Goal: Check status

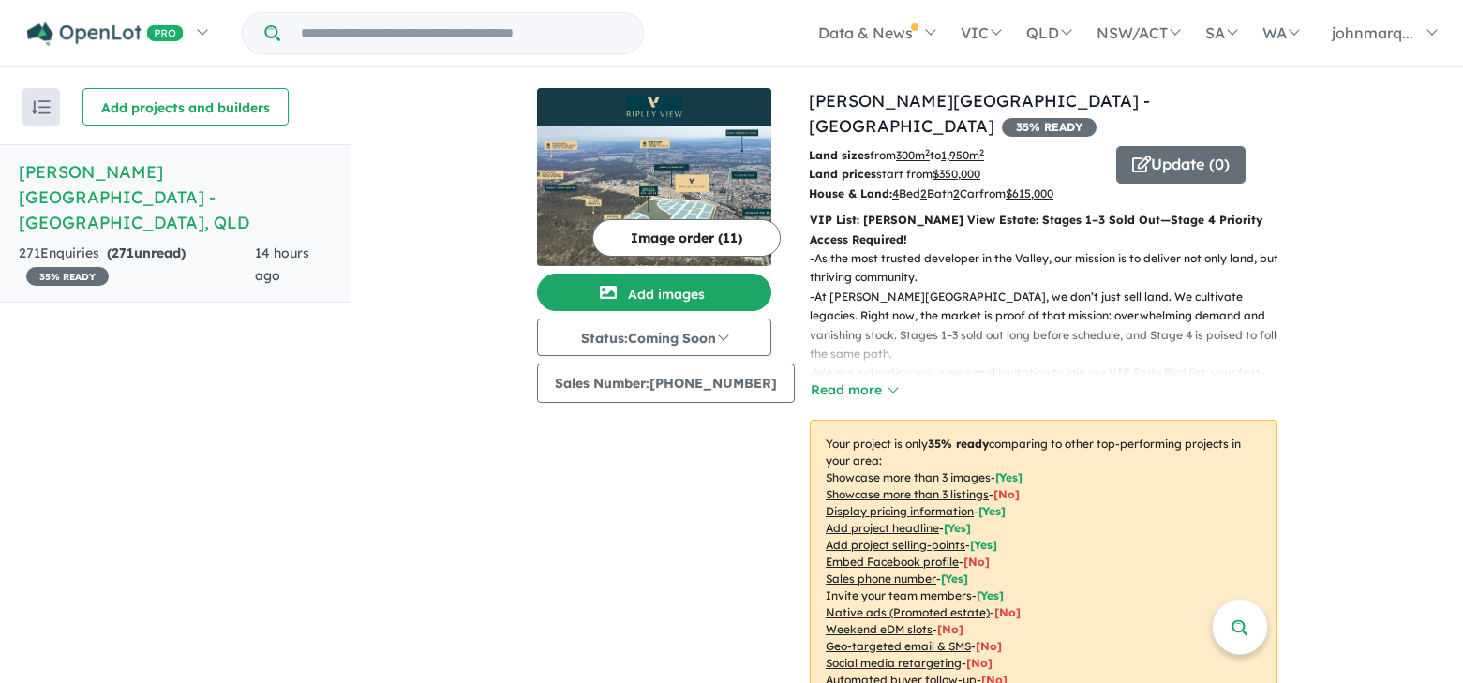
scroll to position [3, 0]
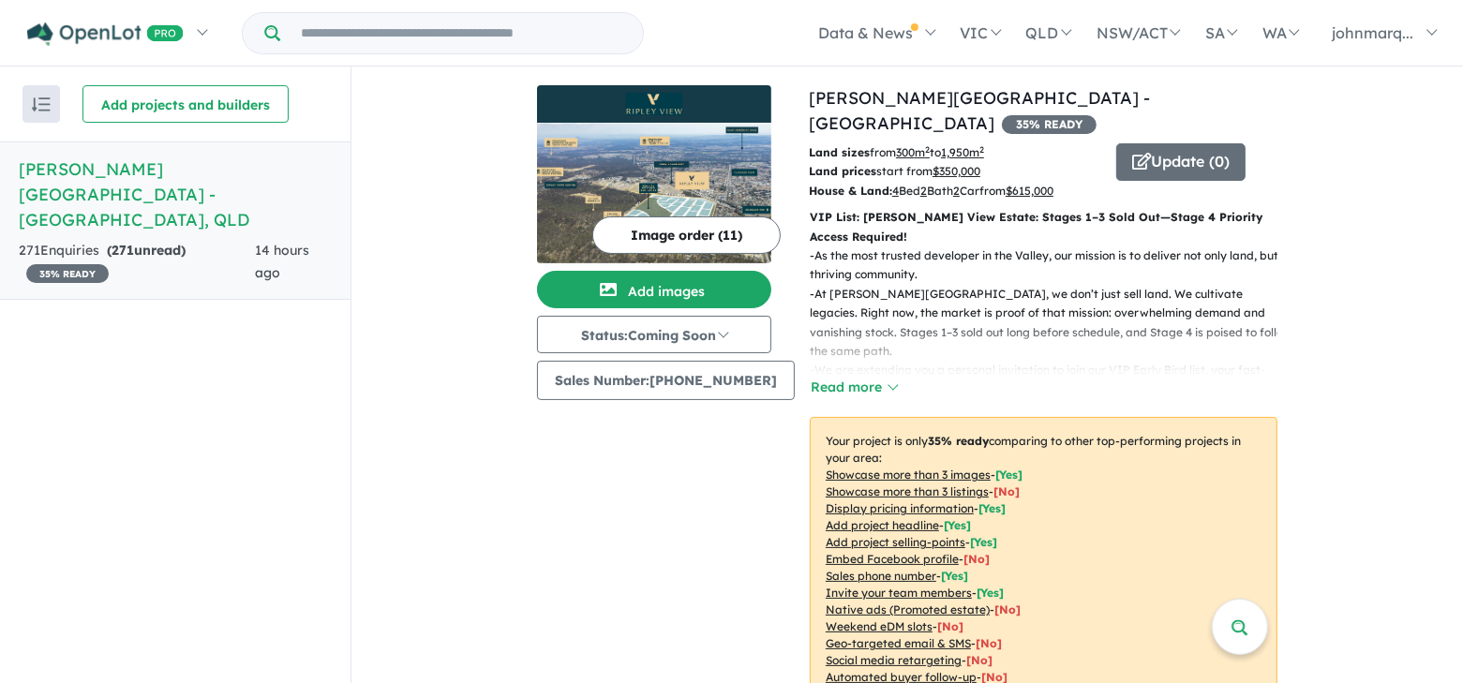
scroll to position [3, 0]
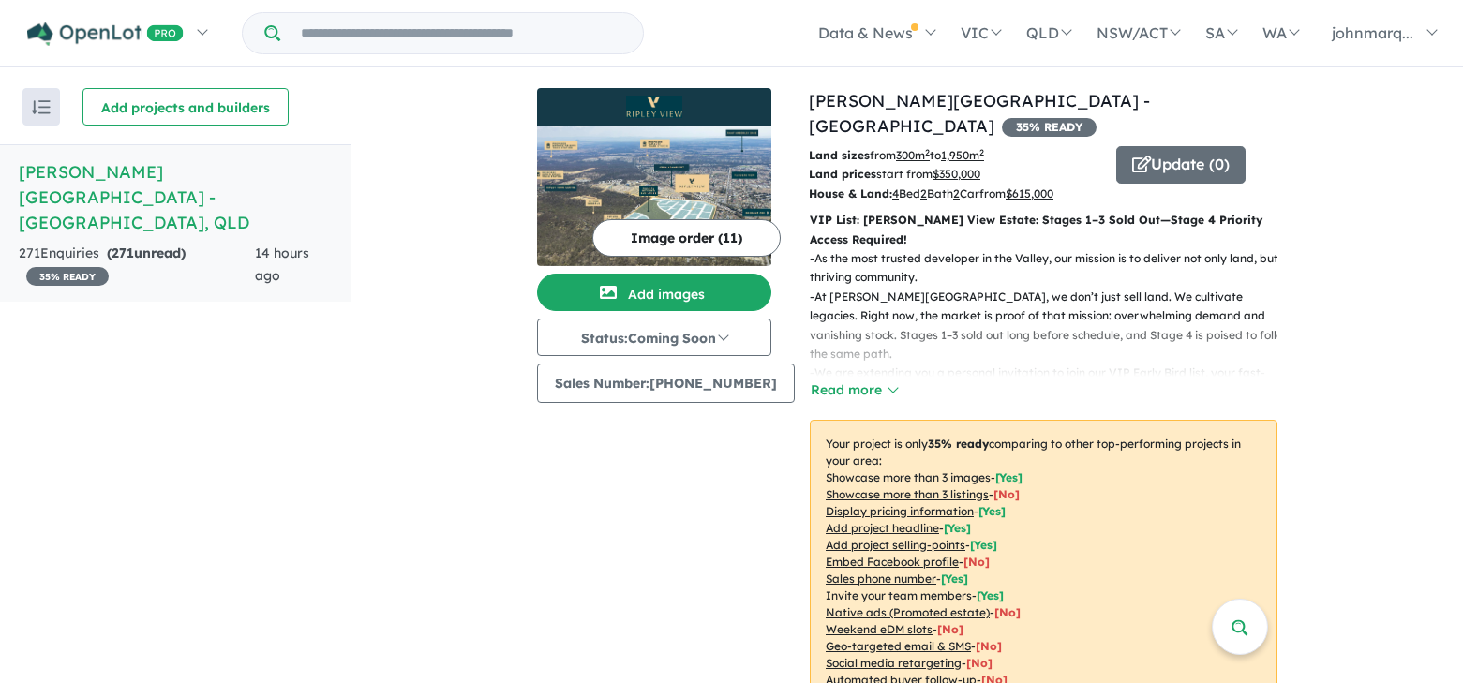
scroll to position [3, 0]
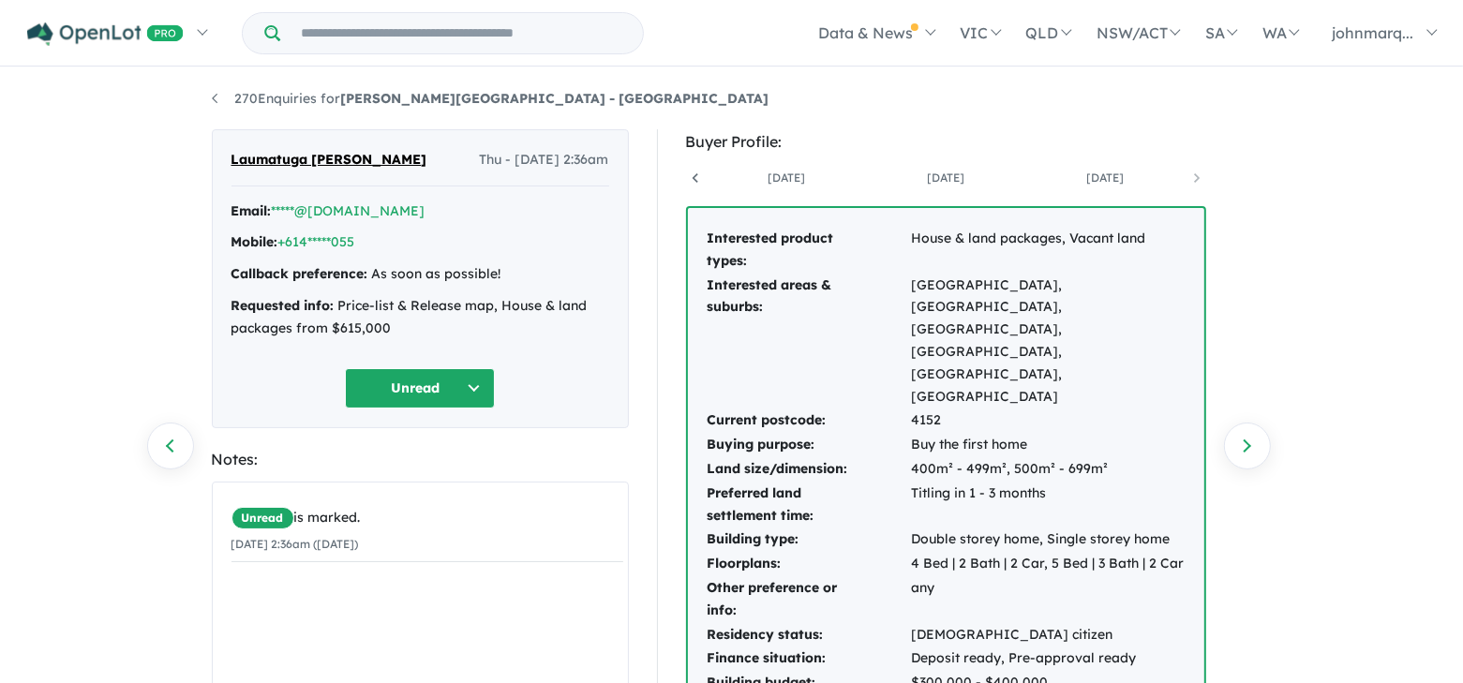
scroll to position [0, 777]
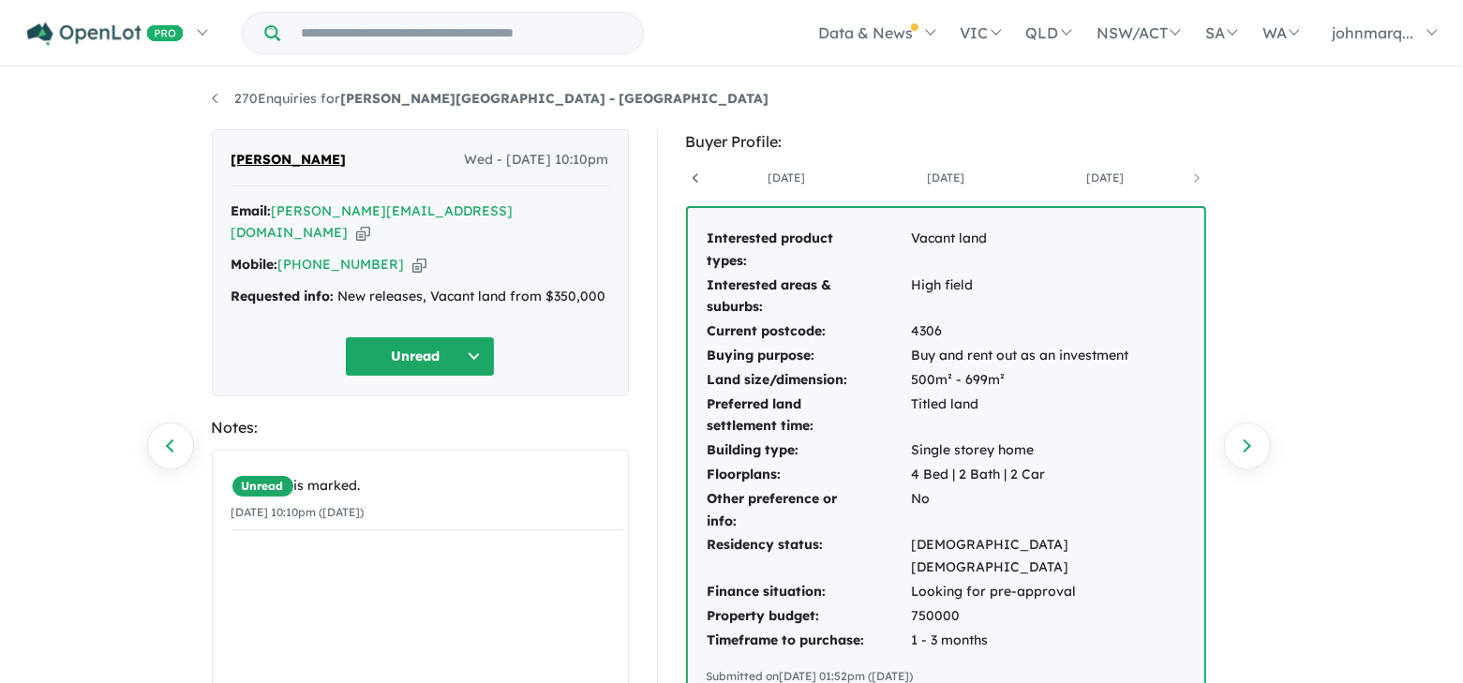
scroll to position [0, 298]
